Goal: Transaction & Acquisition: Purchase product/service

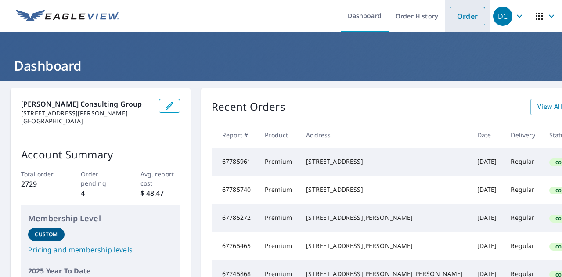
click at [464, 20] on link "Order" at bounding box center [468, 16] width 36 height 18
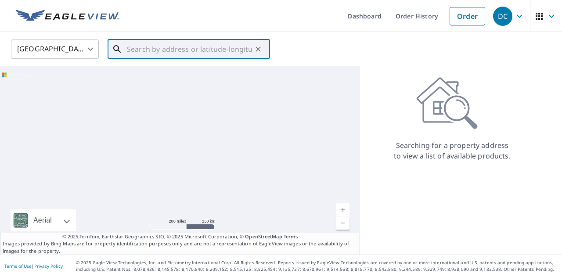
click at [200, 50] on input "text" at bounding box center [189, 49] width 125 height 25
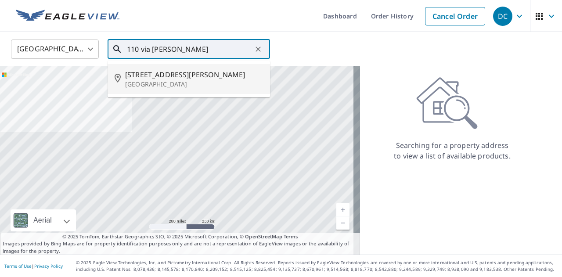
click at [214, 77] on span "[STREET_ADDRESS][PERSON_NAME]" at bounding box center [194, 74] width 138 height 11
type input "[STREET_ADDRESS][PERSON_NAME]"
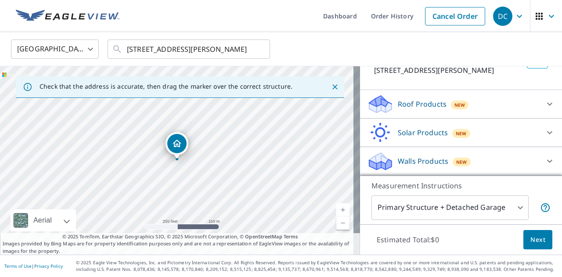
click at [470, 97] on div "Roof Products New" at bounding box center [453, 104] width 172 height 21
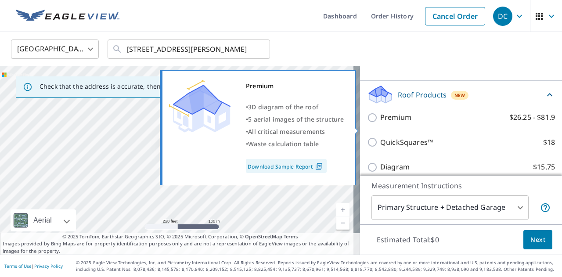
click at [390, 123] on p "Premium" at bounding box center [396, 117] width 31 height 11
click at [381, 123] on input "Premium $26.25 - $81.9" at bounding box center [373, 117] width 13 height 11
checkbox input "true"
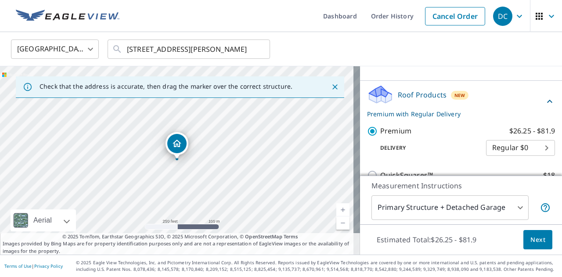
scroll to position [120, 0]
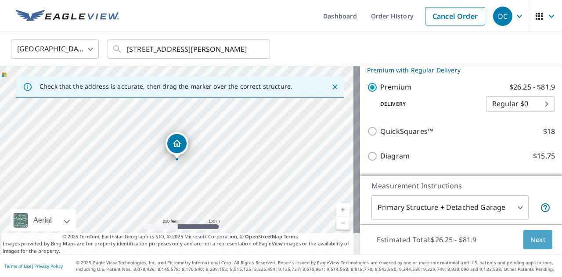
click at [531, 237] on span "Next" at bounding box center [538, 240] width 15 height 11
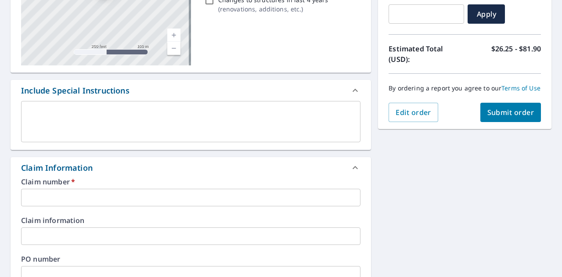
scroll to position [176, 0]
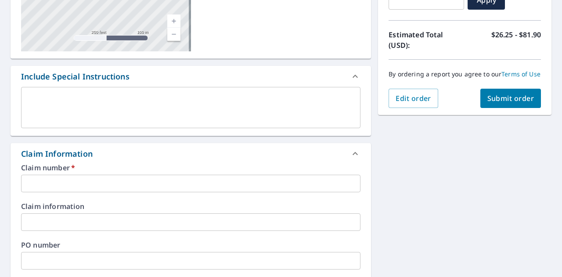
click at [47, 173] on div "Claim number   * ​" at bounding box center [191, 178] width 340 height 28
click at [46, 178] on input "text" at bounding box center [191, 184] width 340 height 18
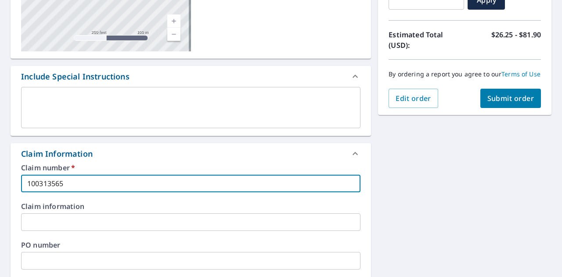
type input "100313565"
click at [25, 222] on input "text" at bounding box center [191, 223] width 340 height 18
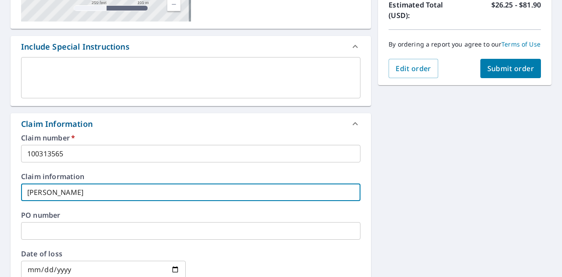
scroll to position [220, 0]
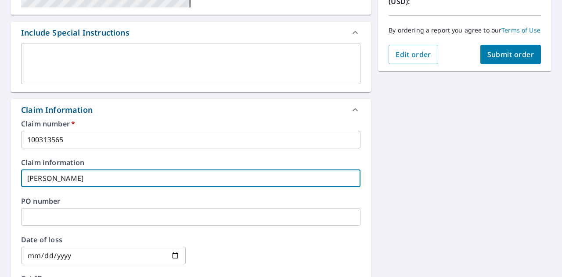
type input "[PERSON_NAME]"
click at [13, 186] on div "Claim number   * 100313565 ​ Claim information [PERSON_NAME] ​ PO number ​ Date…" at bounding box center [191, 215] width 361 height 190
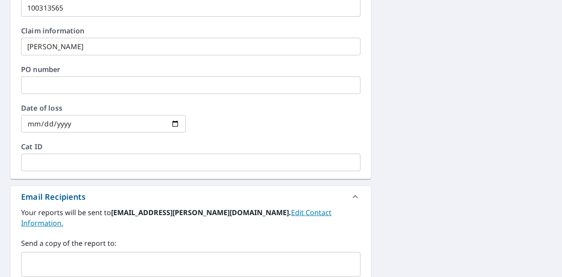
scroll to position [395, 0]
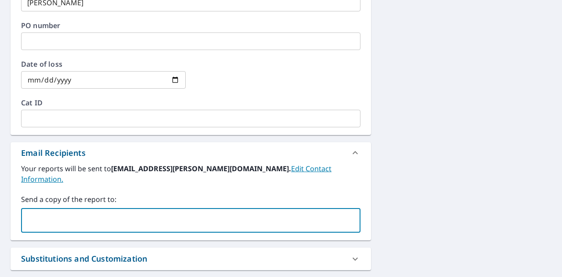
click at [51, 212] on input "text" at bounding box center [184, 220] width 319 height 17
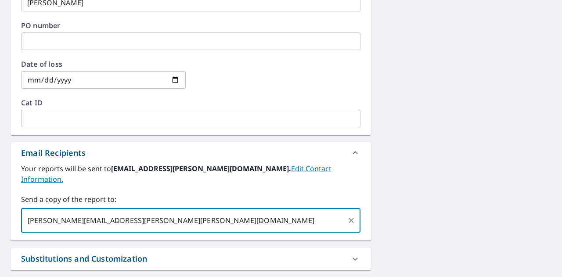
type input "[PERSON_NAME][EMAIL_ADDRESS][PERSON_NAME][PERSON_NAME][DOMAIN_NAME]"
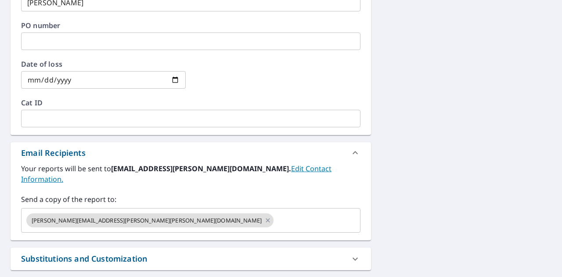
click at [424, 172] on div "[STREET_ADDRESS][PERSON_NAME] Aerial Road A standard road map Aerial A detailed…" at bounding box center [281, 26] width 562 height 680
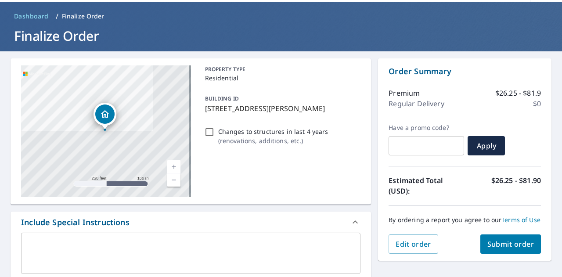
scroll to position [44, 0]
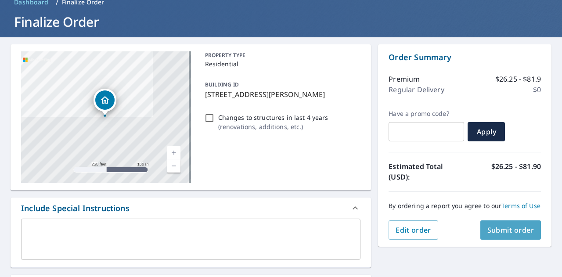
click at [504, 235] on span "Submit order" at bounding box center [511, 230] width 47 height 10
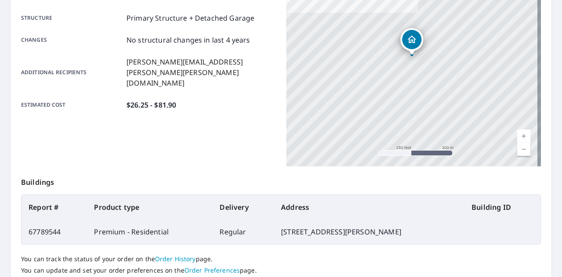
scroll to position [239, 0]
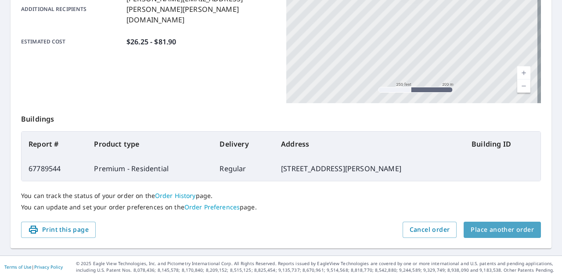
click at [509, 229] on span "Place another order" at bounding box center [502, 230] width 63 height 11
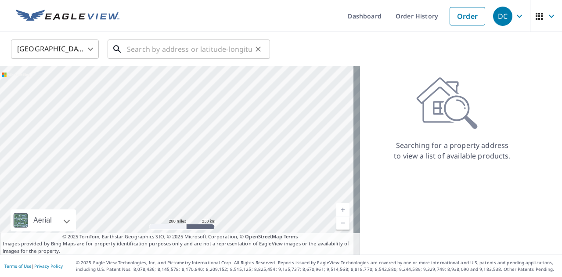
click at [166, 47] on input "text" at bounding box center [189, 49] width 125 height 25
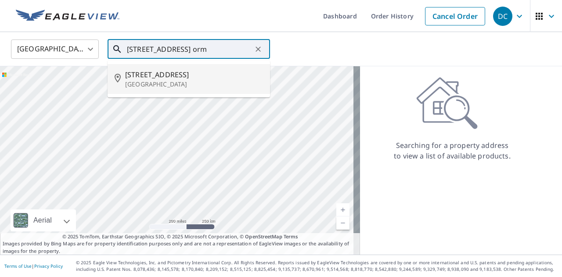
click at [162, 74] on span "[STREET_ADDRESS]" at bounding box center [194, 74] width 138 height 11
type input "[STREET_ADDRESS]"
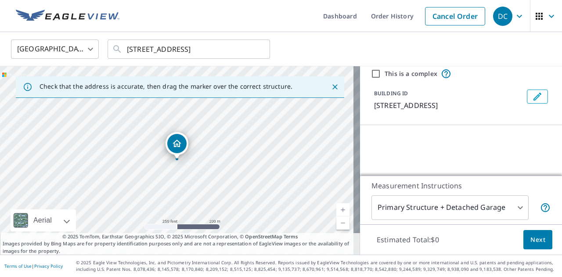
scroll to position [44, 0]
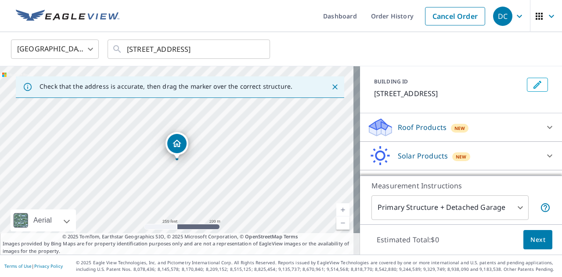
click at [480, 138] on div "Roof Products New" at bounding box center [453, 127] width 172 height 21
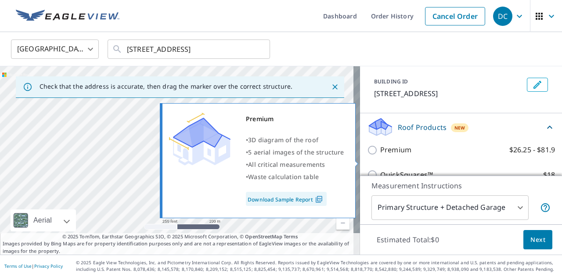
click at [384, 156] on p "Premium" at bounding box center [396, 150] width 31 height 11
click at [381, 156] on input "Premium $26.25 - $81.9" at bounding box center [373, 150] width 13 height 11
checkbox input "true"
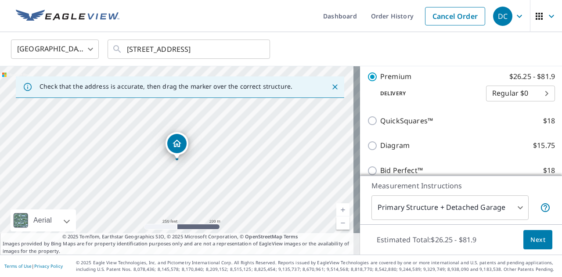
scroll to position [132, 0]
click at [535, 239] on span "Next" at bounding box center [538, 240] width 15 height 11
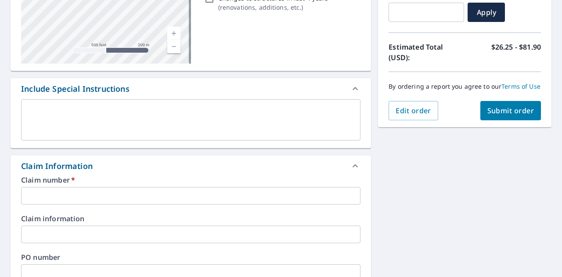
scroll to position [176, 0]
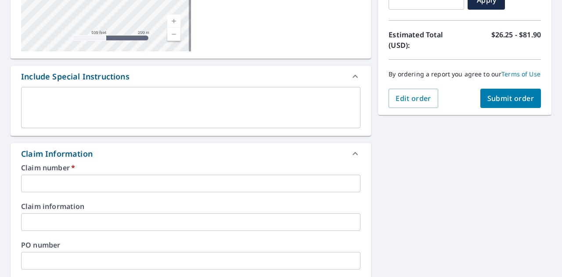
click at [76, 184] on input "text" at bounding box center [191, 184] width 340 height 18
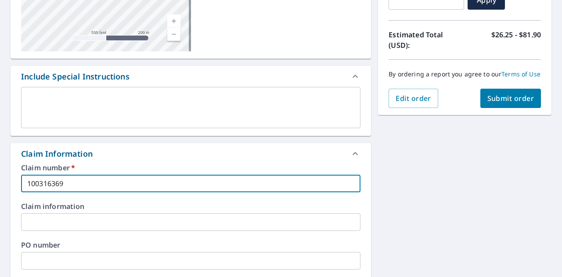
type input "100316369"
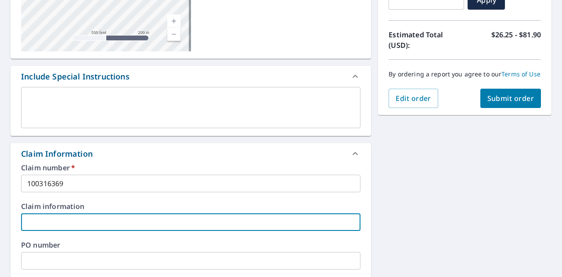
click at [71, 214] on input "text" at bounding box center [191, 223] width 340 height 18
type input "[PERSON_NAME]"
click at [12, 196] on div "Claim number   * 100316369 ​ Claim information [PERSON_NAME] ​ PO number ​ Date…" at bounding box center [191, 259] width 361 height 190
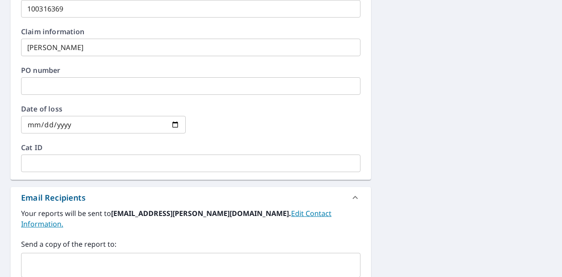
scroll to position [352, 0]
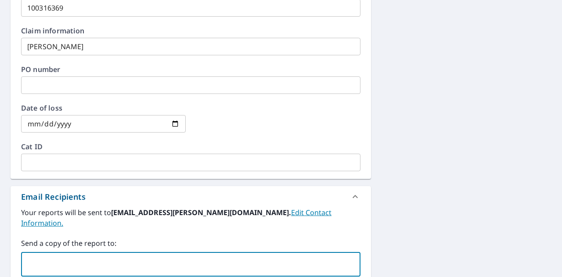
click at [48, 256] on input "text" at bounding box center [184, 264] width 319 height 17
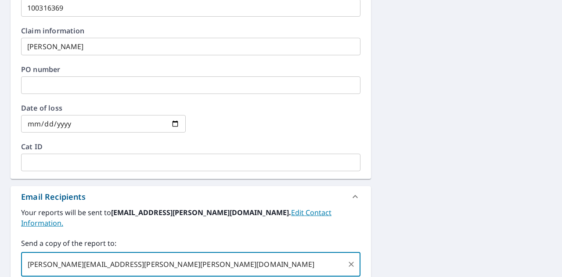
type input "[PERSON_NAME][EMAIL_ADDRESS][PERSON_NAME][PERSON_NAME][DOMAIN_NAME]"
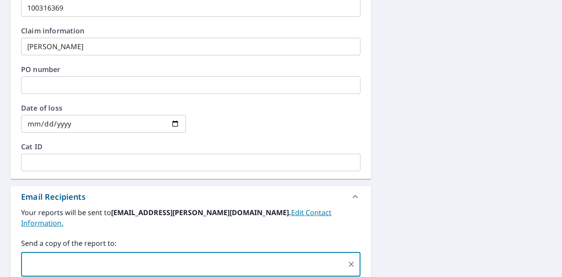
click at [472, 165] on div "[STREET_ADDRESS] Aerial Road A standard road map Aerial A detailed look from ab…" at bounding box center [281, 70] width 562 height 680
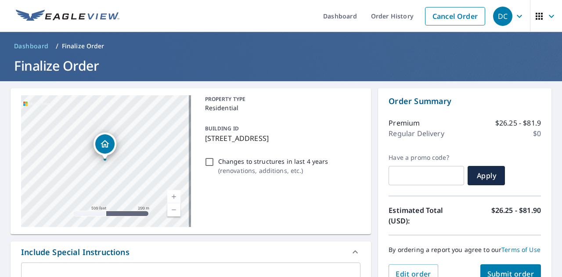
scroll to position [88, 0]
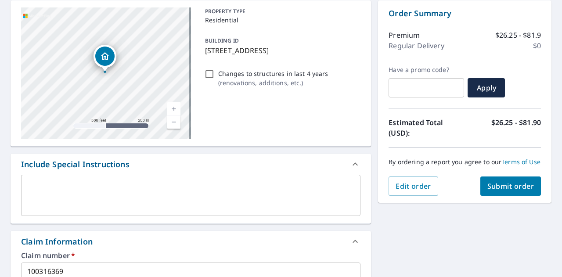
click at [503, 191] on span "Submit order" at bounding box center [511, 186] width 47 height 10
